Goal: Task Accomplishment & Management: Use online tool/utility

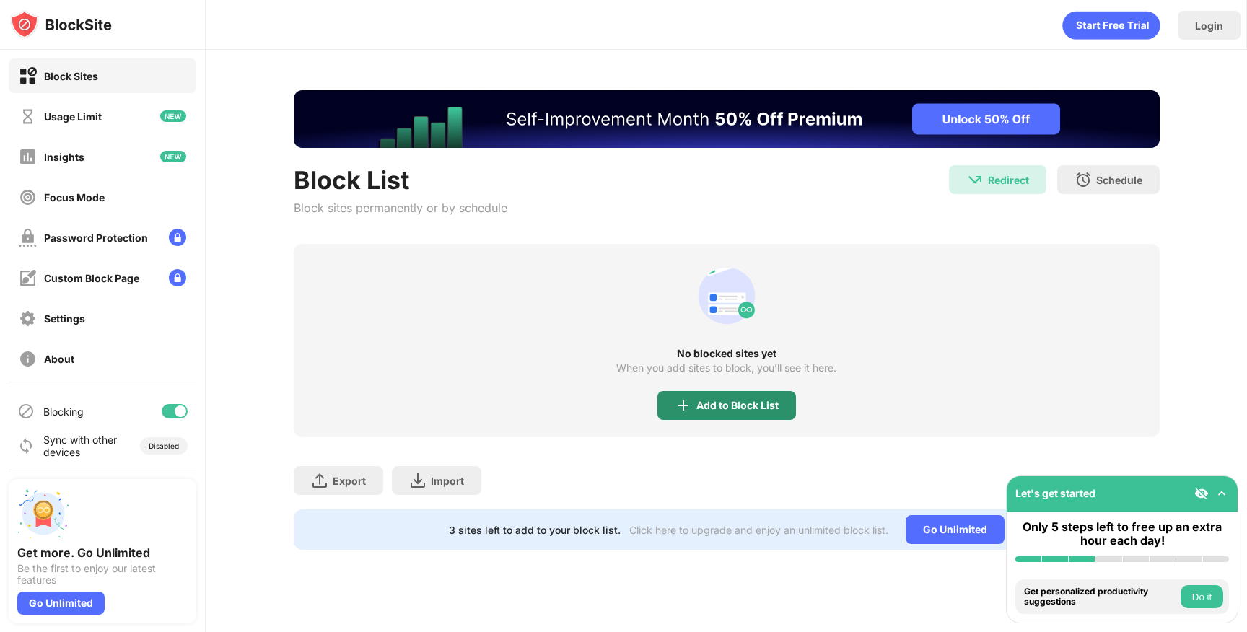
click at [697, 416] on div "Add to Block List" at bounding box center [726, 405] width 139 height 29
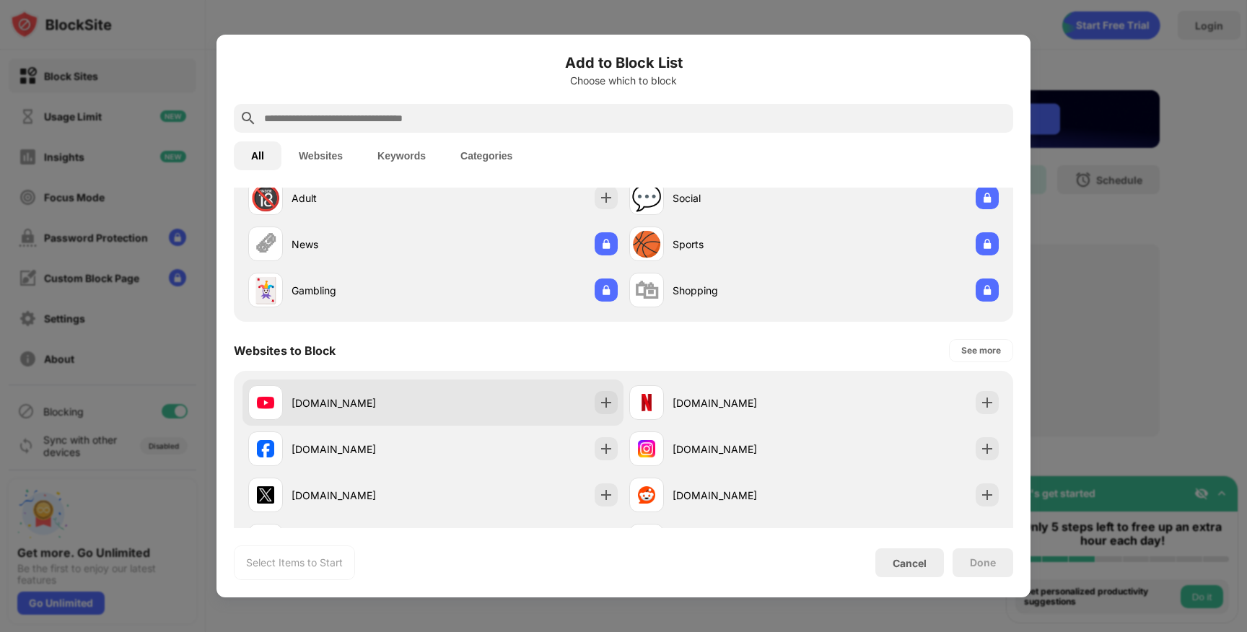
scroll to position [82, 0]
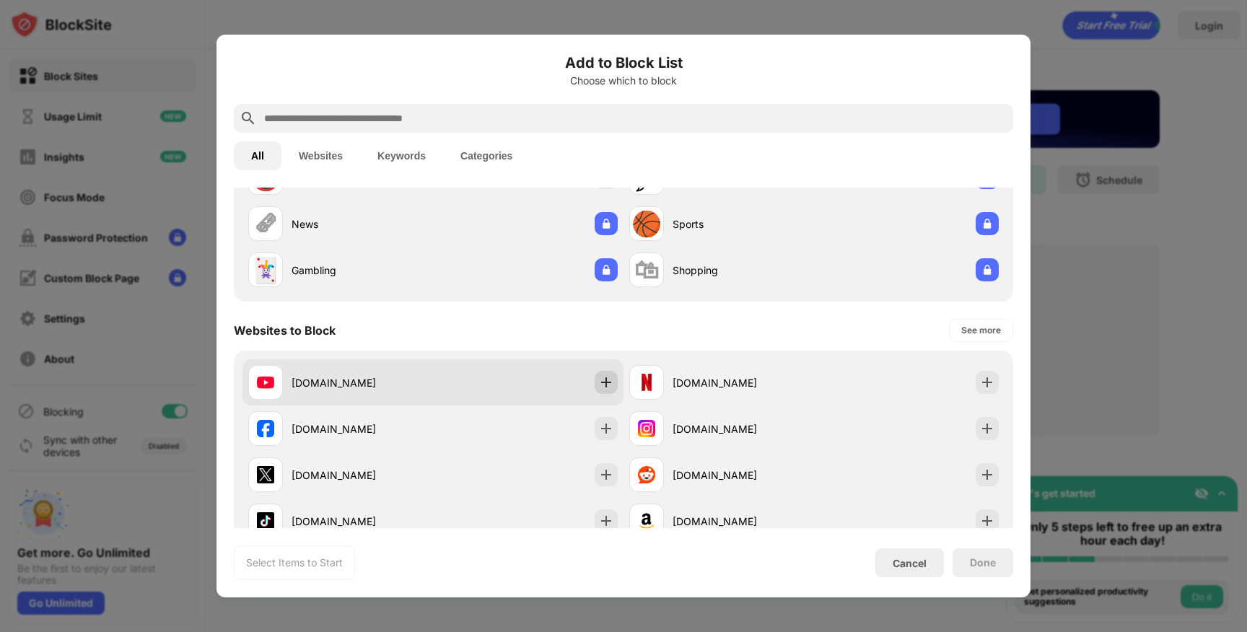
click at [598, 376] on div at bounding box center [606, 382] width 23 height 23
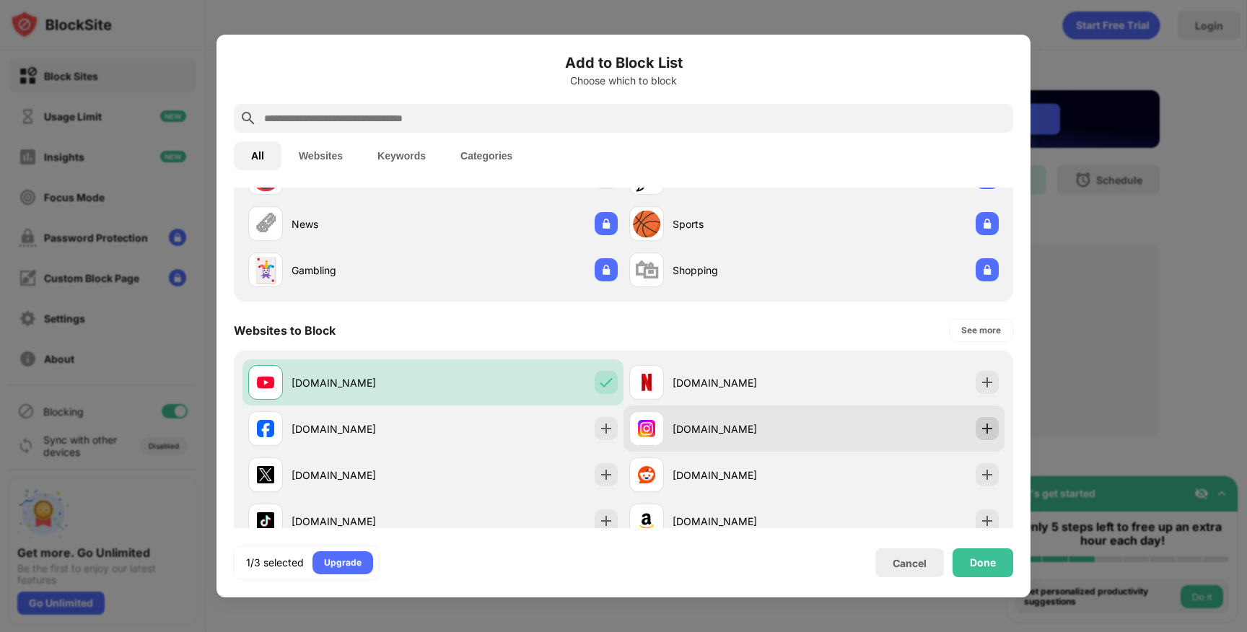
click at [983, 426] on img at bounding box center [987, 428] width 14 height 14
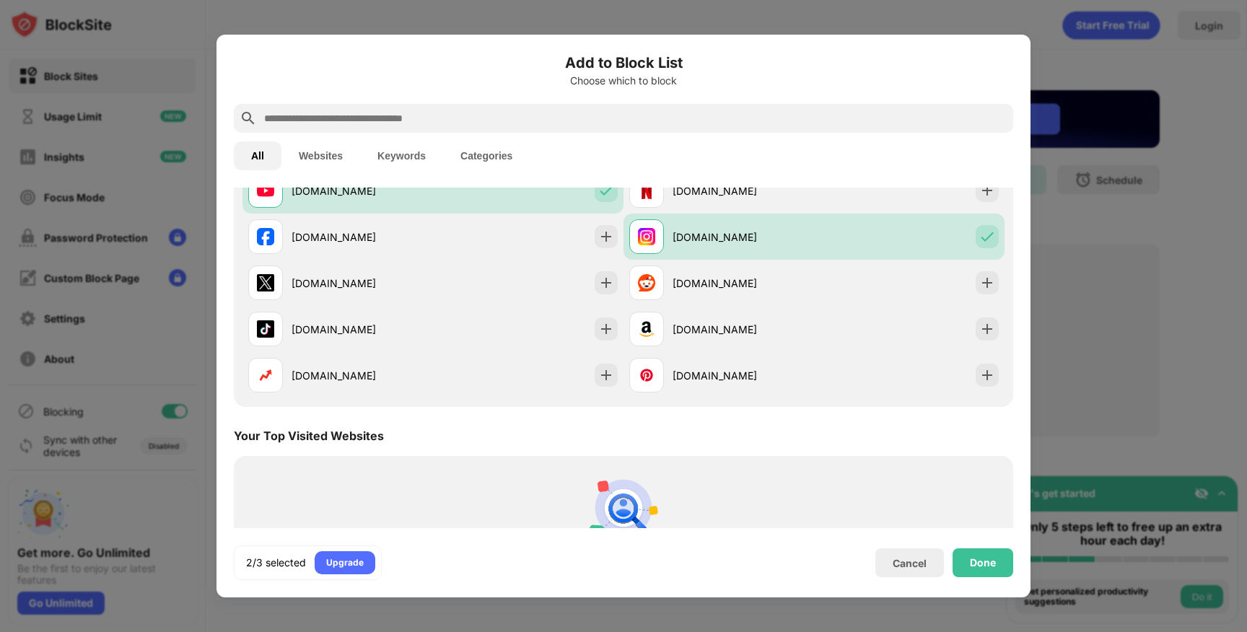
scroll to position [309, 0]
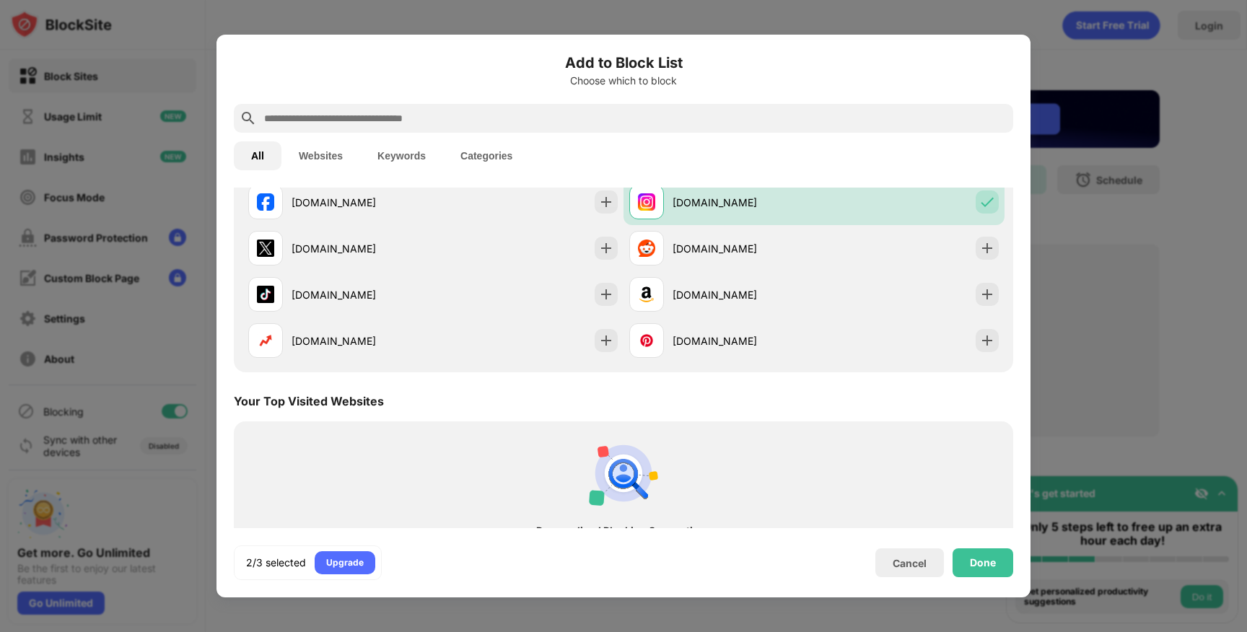
click at [633, 109] on div at bounding box center [623, 118] width 779 height 29
click at [619, 113] on input "text" at bounding box center [635, 118] width 745 height 17
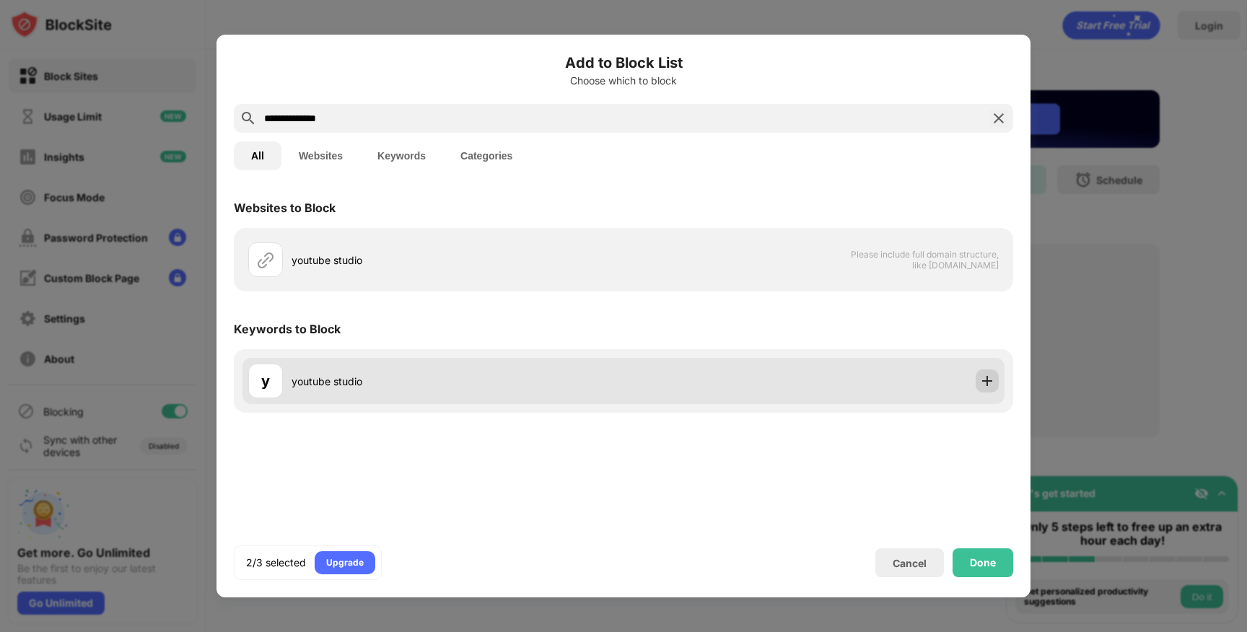
type input "**********"
click at [981, 379] on img at bounding box center [987, 381] width 14 height 14
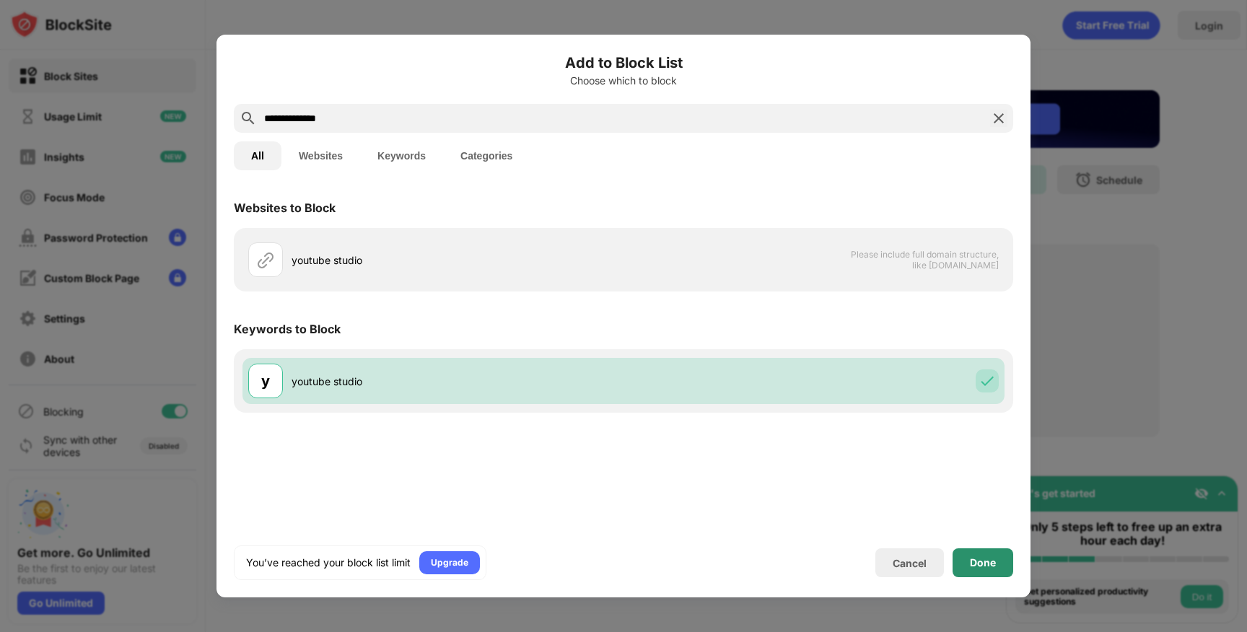
click at [976, 559] on div "Done" at bounding box center [983, 563] width 26 height 12
